Goal: Task Accomplishment & Management: Use online tool/utility

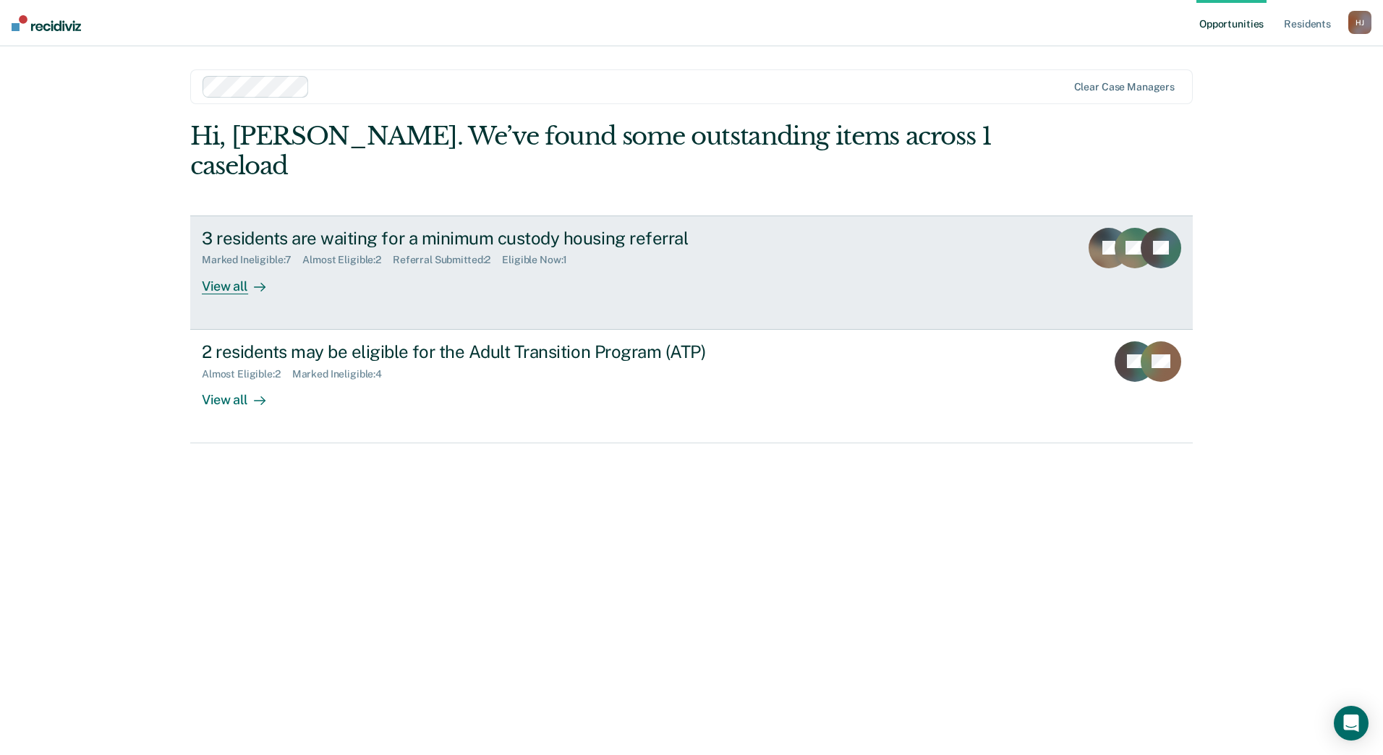
click at [761, 226] on link "3 residents are waiting for a minimum custody housing referral Marked Ineligibl…" at bounding box center [691, 273] width 1003 height 114
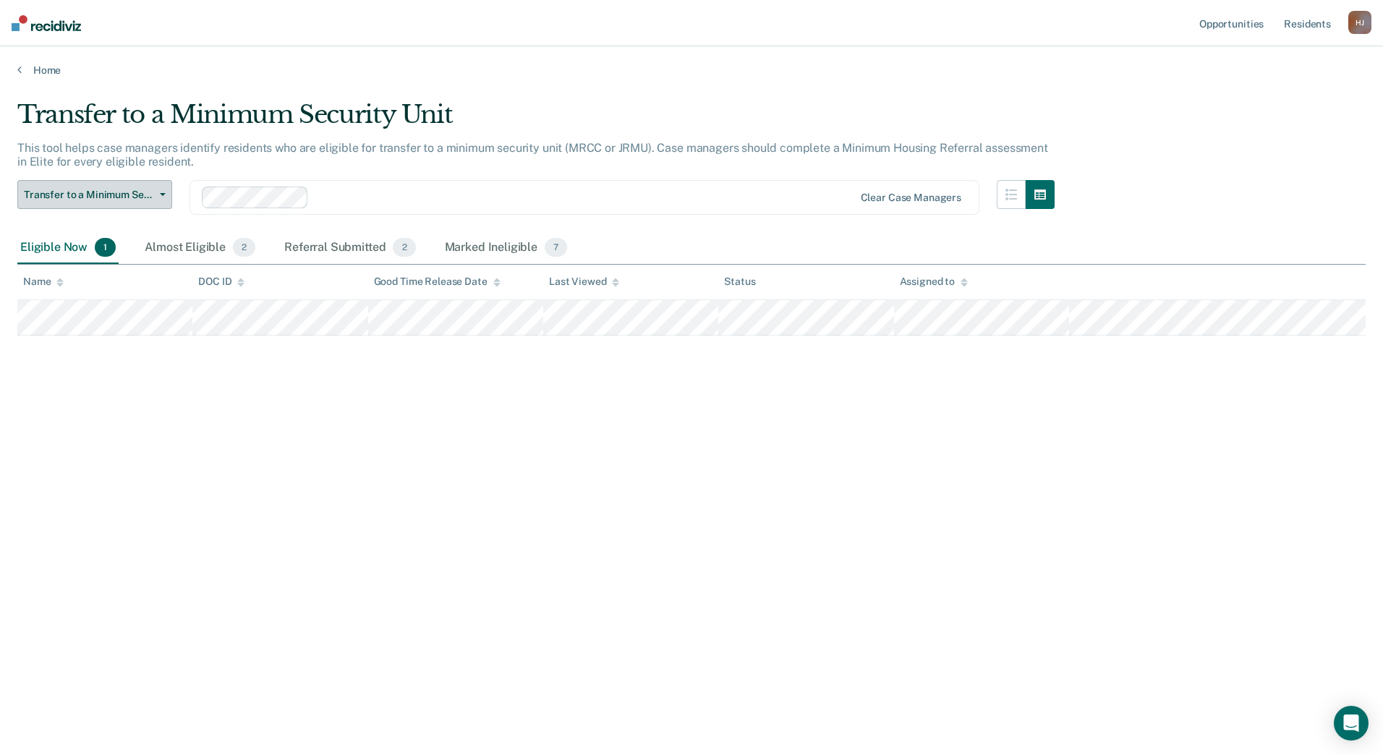
click at [147, 193] on span "Transfer to a Minimum Security Unit" at bounding box center [89, 195] width 130 height 12
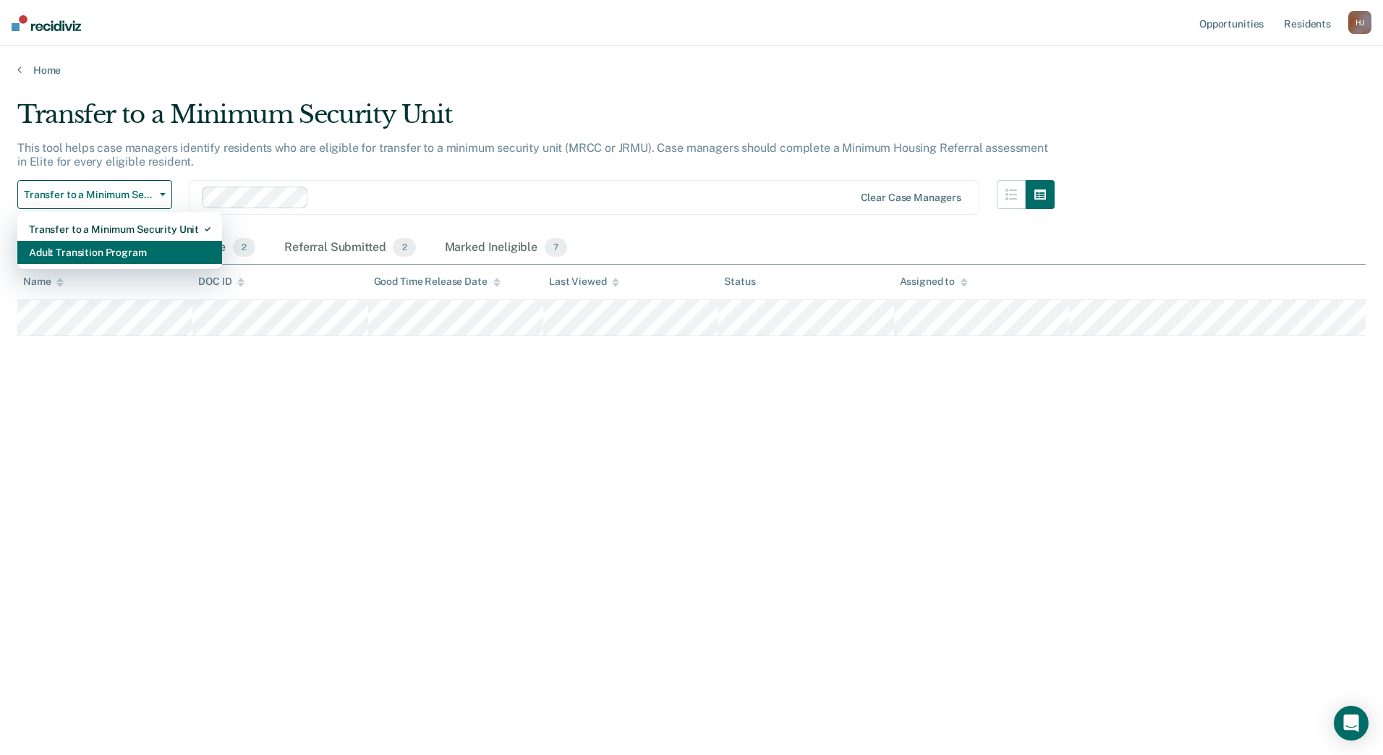
click at [185, 261] on div "Adult Transition Program" at bounding box center [120, 252] width 182 height 23
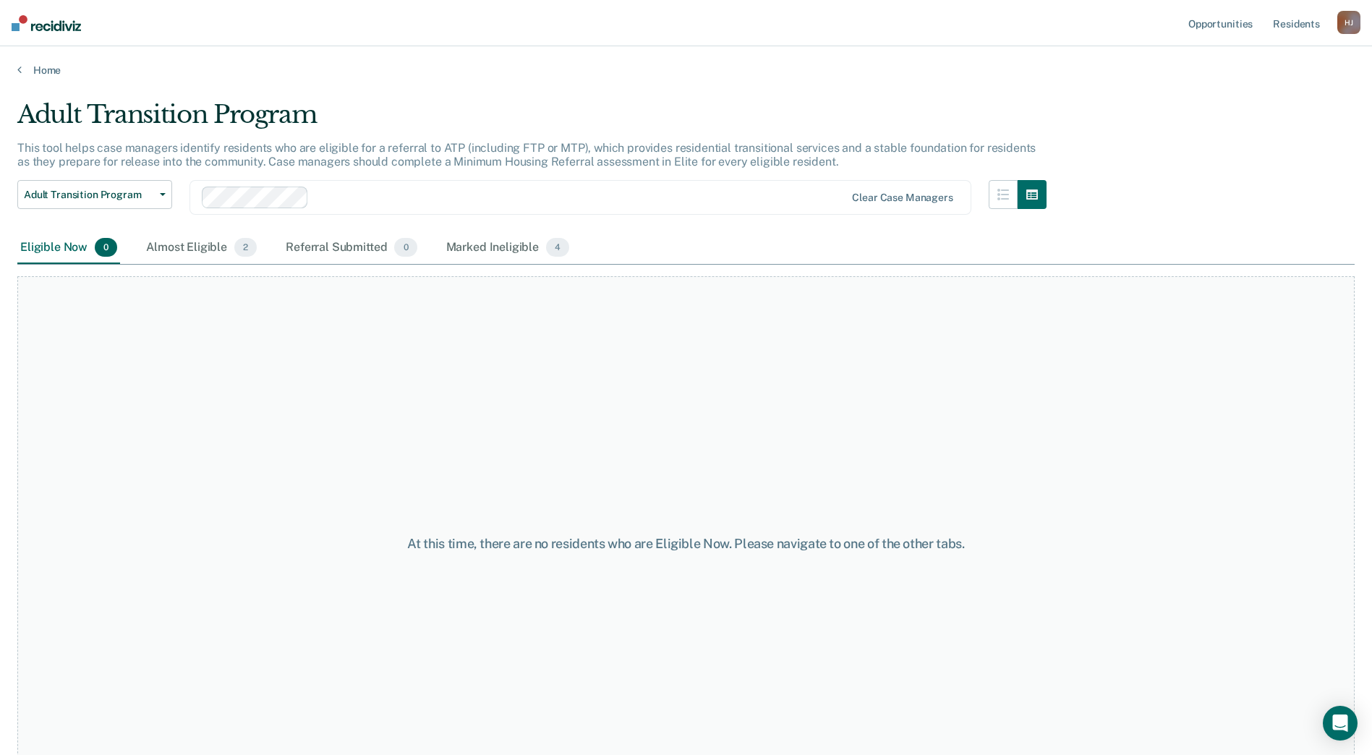
click at [127, 211] on div "Adult Transition Program Transfer to a Minimum Security Unit Adult Transition P…" at bounding box center [94, 206] width 155 height 52
click at [140, 203] on button "Adult Transition Program" at bounding box center [94, 194] width 155 height 29
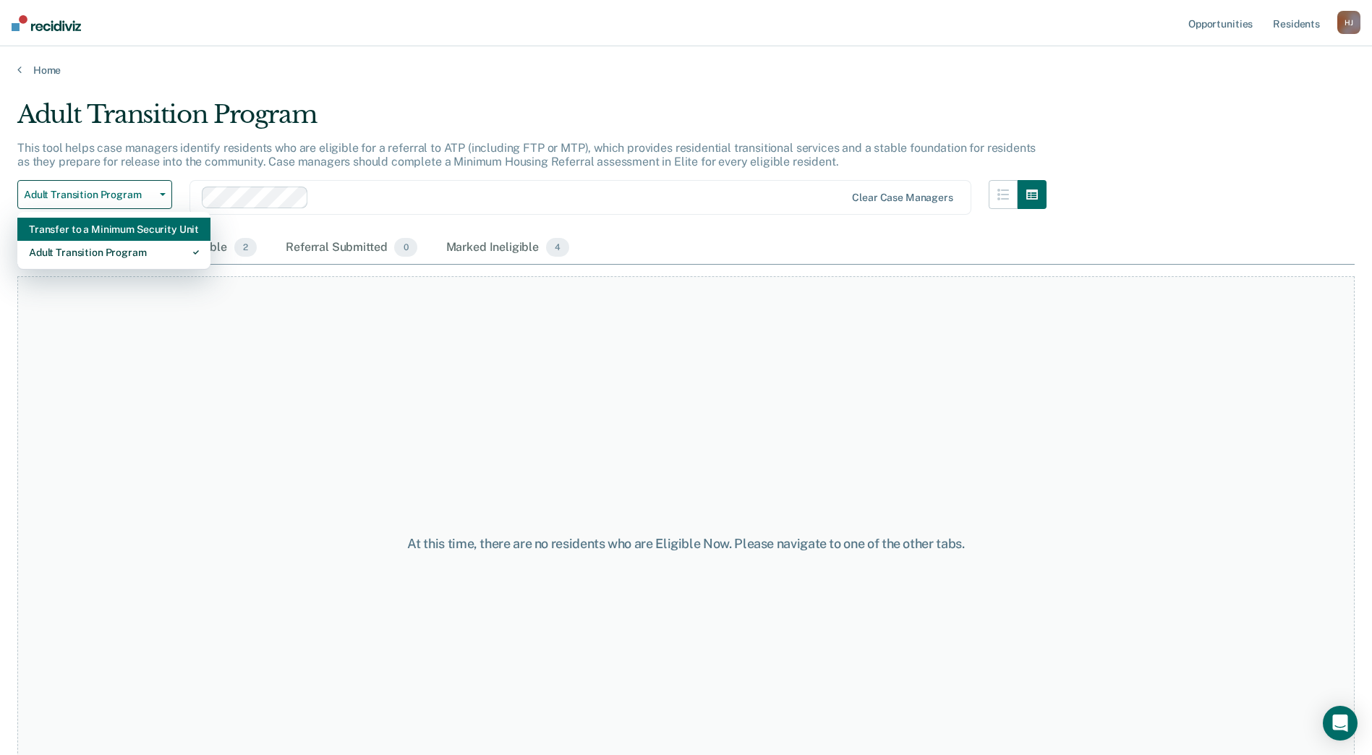
click at [143, 229] on div "Transfer to a Minimum Security Unit" at bounding box center [114, 229] width 170 height 23
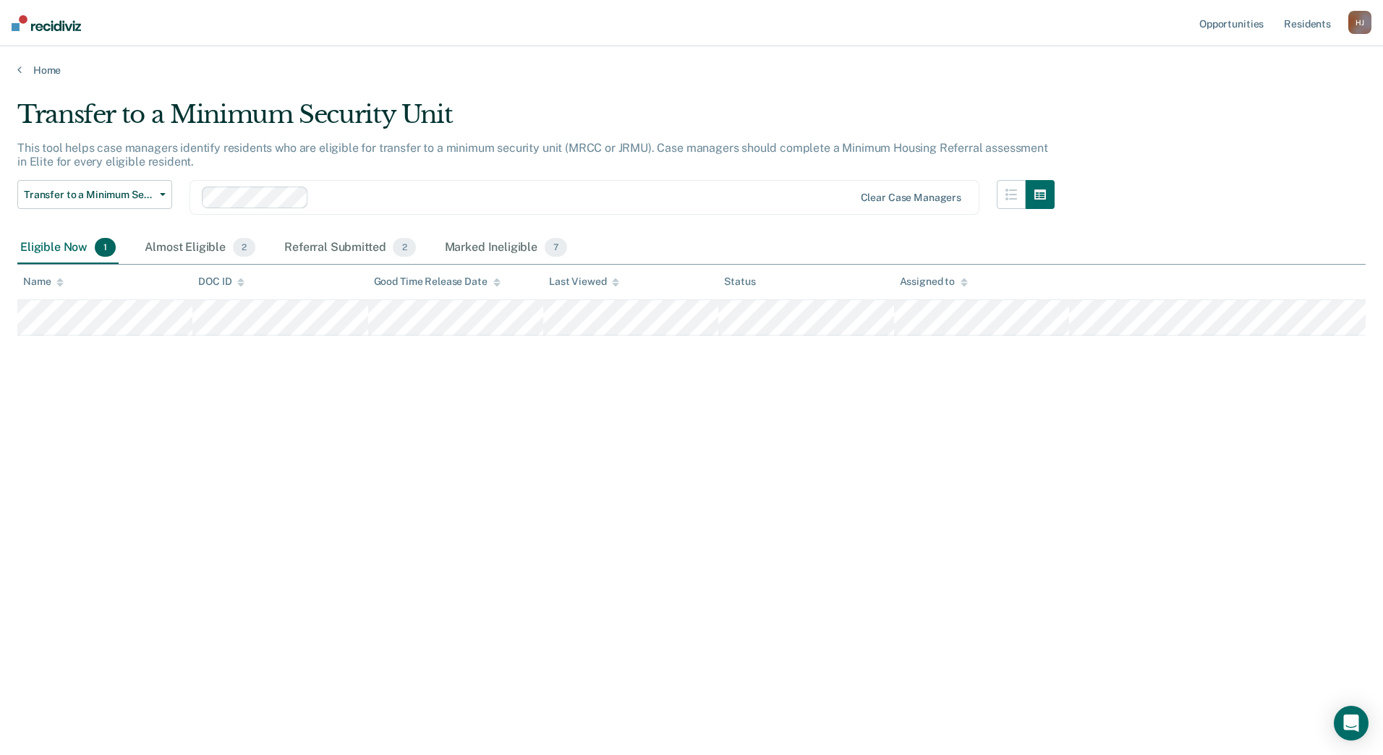
click at [203, 445] on div "Transfer to a Minimum Security Unit This tool helps case managers identify resi…" at bounding box center [691, 373] width 1349 height 547
drag, startPoint x: 931, startPoint y: 454, endPoint x: 918, endPoint y: 472, distance: 21.7
click at [930, 461] on div "Transfer to a Minimum Security Unit This tool helps case managers identify resi…" at bounding box center [691, 373] width 1349 height 547
click at [516, 83] on main "Transfer to a Minimum Security Unit This tool helps case managers identify resi…" at bounding box center [691, 414] width 1383 height 674
click at [928, 61] on div "Home" at bounding box center [691, 61] width 1383 height 30
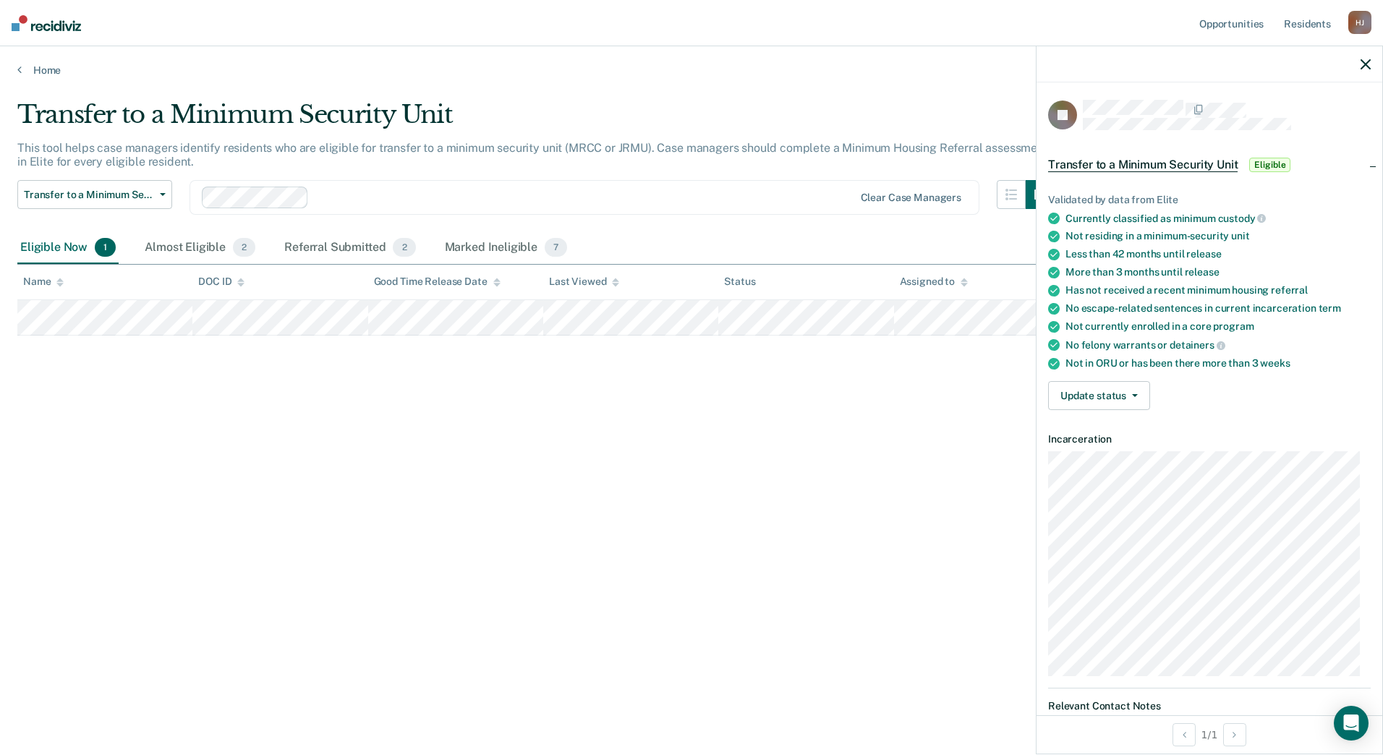
click at [545, 184] on div "Clear case managers" at bounding box center [585, 197] width 790 height 35
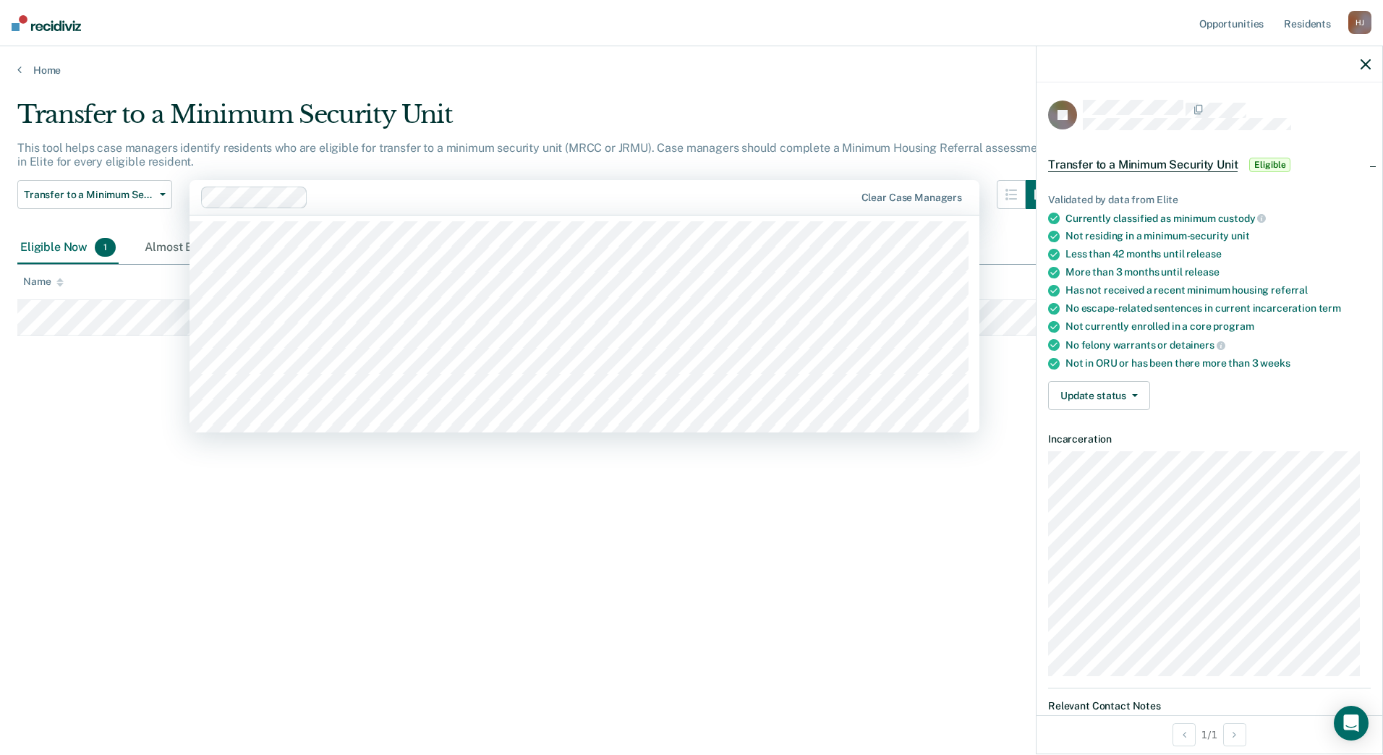
click at [913, 92] on main "Transfer to a Minimum Security Unit This tool helps case managers identify resi…" at bounding box center [691, 414] width 1383 height 674
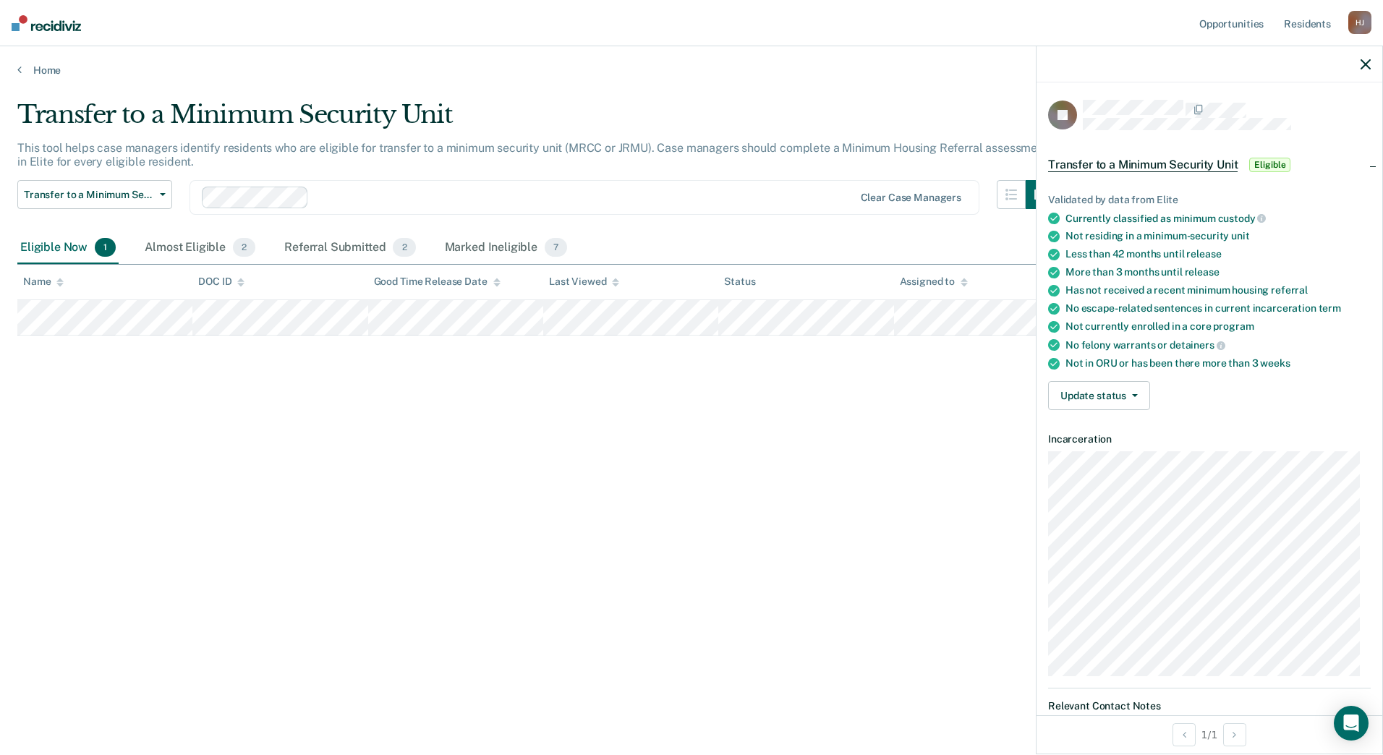
click at [1209, 61] on icon "button" at bounding box center [1366, 64] width 10 height 10
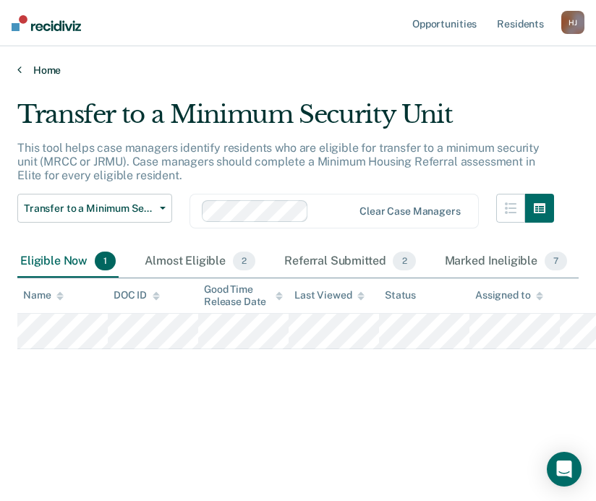
click at [461, 75] on link "Home" at bounding box center [297, 70] width 561 height 13
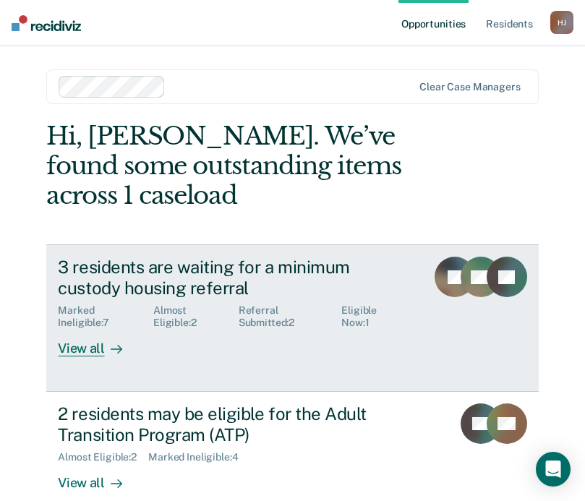
click at [234, 330] on div "3 residents are waiting for a minimum custody housing referral Marked Ineligibl…" at bounding box center [253, 307] width 391 height 100
